Goal: Download file/media

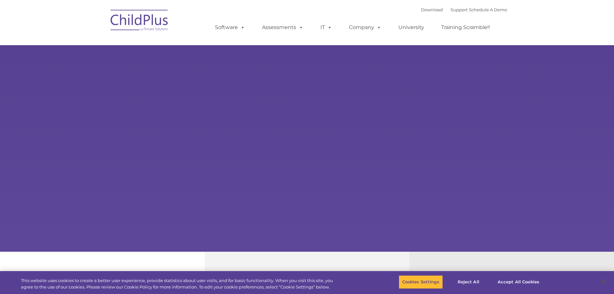
select select "MEDIUM"
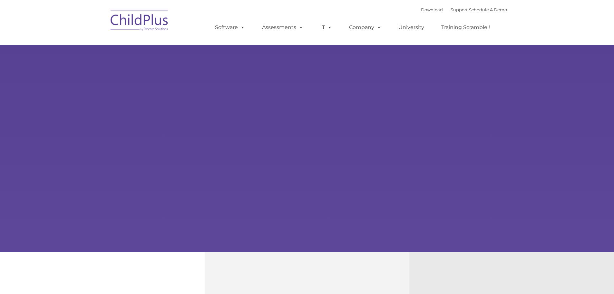
type input ""
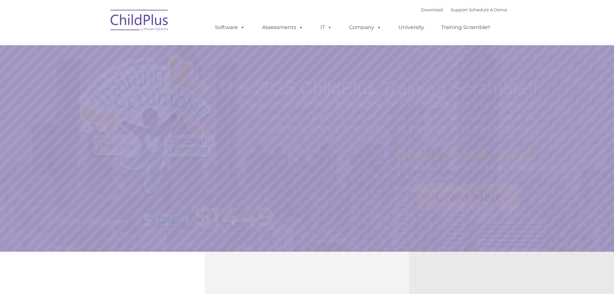
select select "MEDIUM"
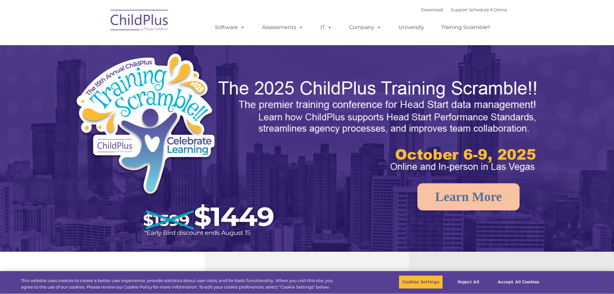
click at [133, 25] on img at bounding box center [139, 21] width 64 height 32
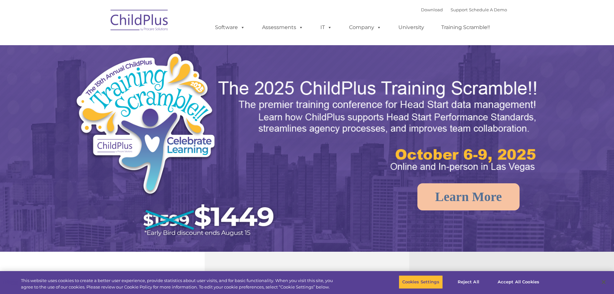
select select "MEDIUM"
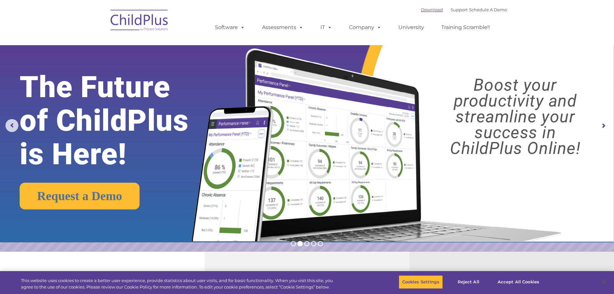
click at [426, 8] on link "Download" at bounding box center [432, 9] width 22 height 5
